Goal: Transaction & Acquisition: Purchase product/service

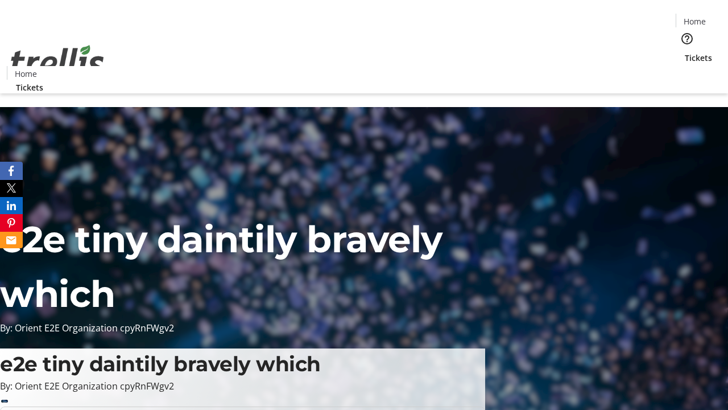
click at [685, 52] on span "Tickets" at bounding box center [698, 58] width 27 height 12
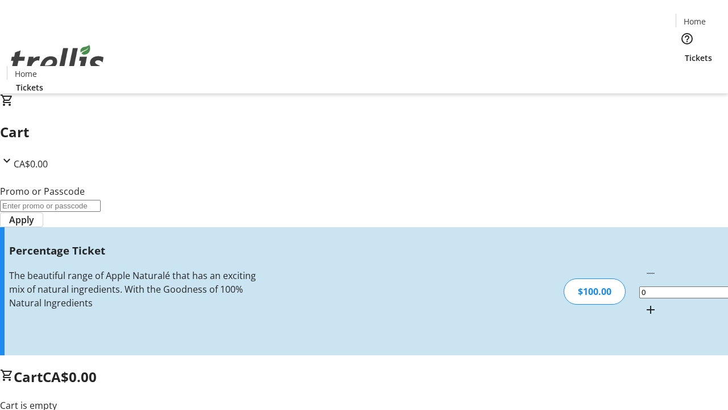
click at [644, 303] on mat-icon "Increment by one" at bounding box center [651, 310] width 14 height 14
type input "1"
type input "BAR"
